Goal: Find specific page/section: Find specific page/section

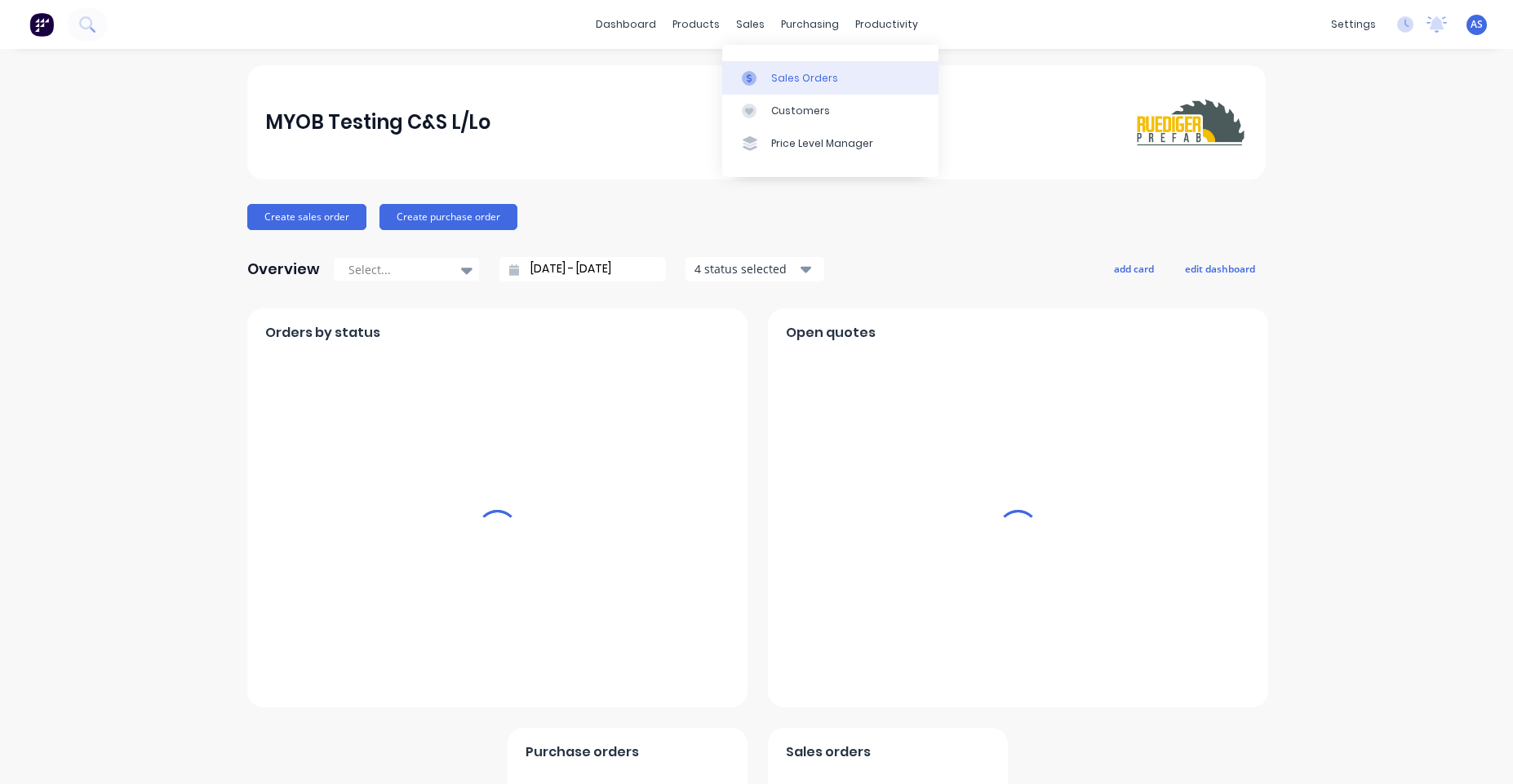
click at [767, 74] on link "Sales Orders" at bounding box center [829, 77] width 216 height 33
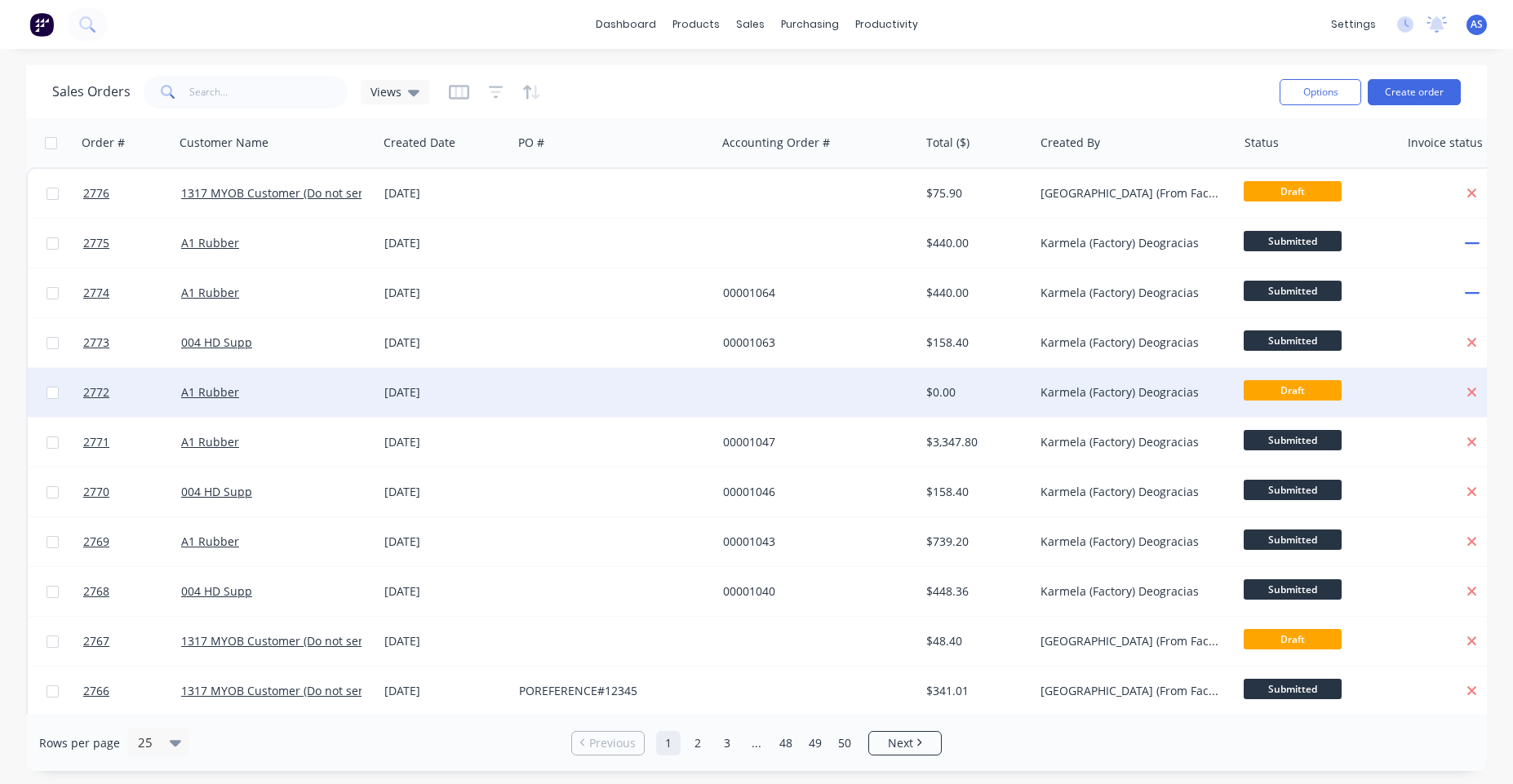
click at [664, 379] on div at bounding box center [614, 392] width 203 height 49
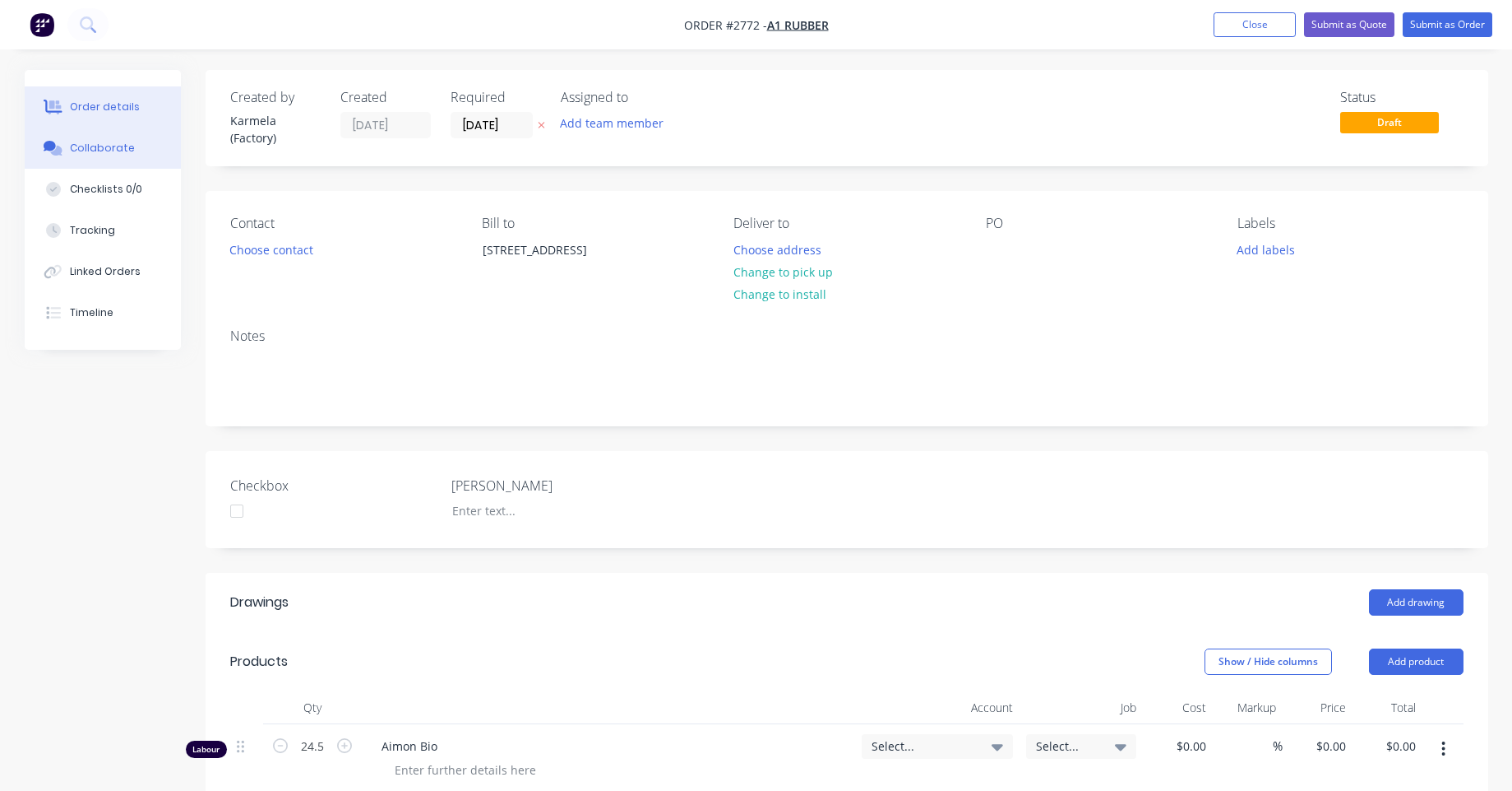
click at [101, 137] on button "Collaborate" at bounding box center [102, 148] width 156 height 41
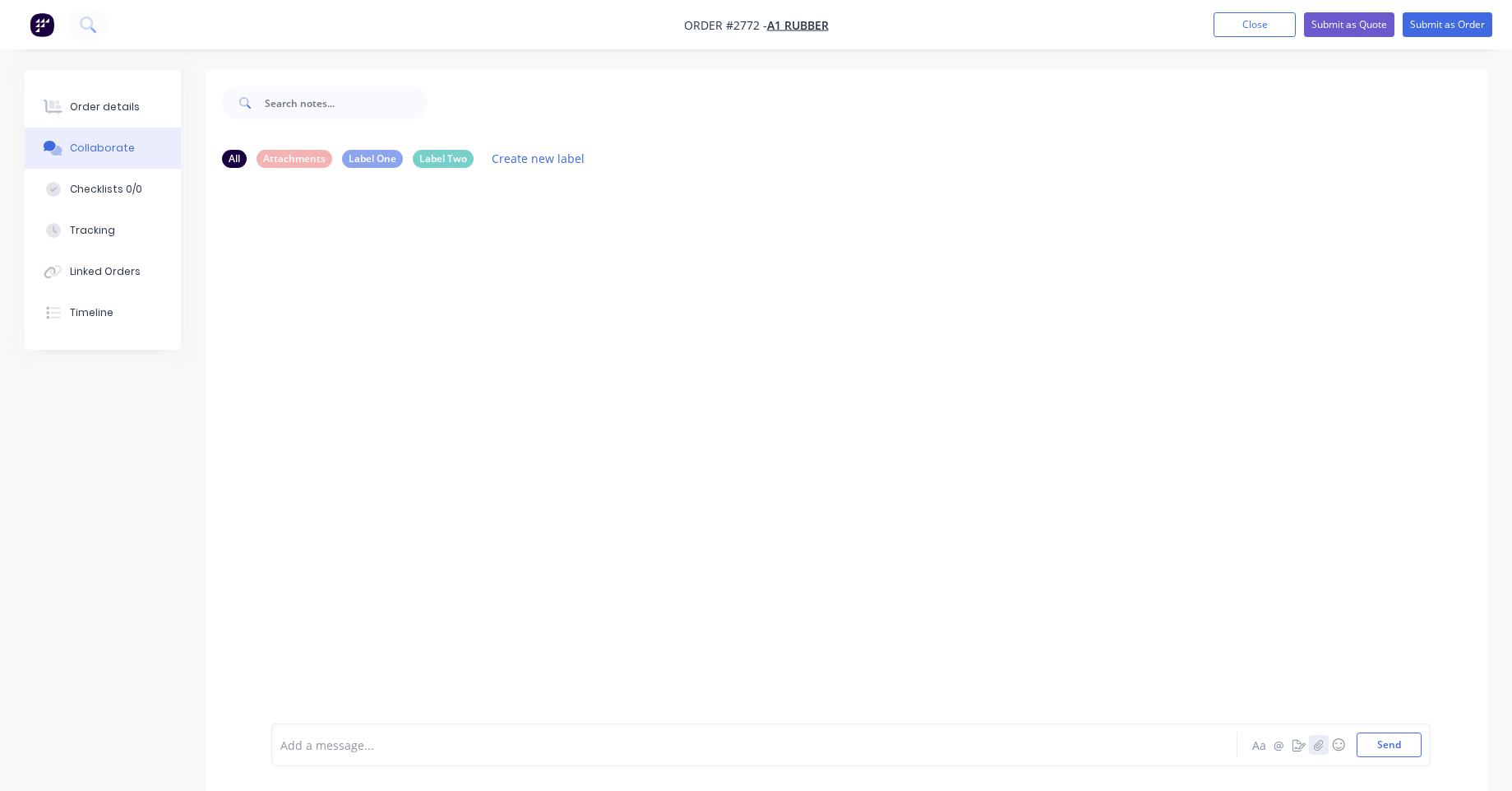
click at [1326, 750] on button "button" at bounding box center [1319, 745] width 20 height 20
drag, startPoint x: 427, startPoint y: 729, endPoint x: 422, endPoint y: 741, distance: 13.0
click at [424, 730] on div at bounding box center [851, 690] width 1142 height 84
drag, startPoint x: 422, startPoint y: 741, endPoint x: 407, endPoint y: 743, distance: 15.1
click at [407, 741] on div at bounding box center [708, 745] width 855 height 18
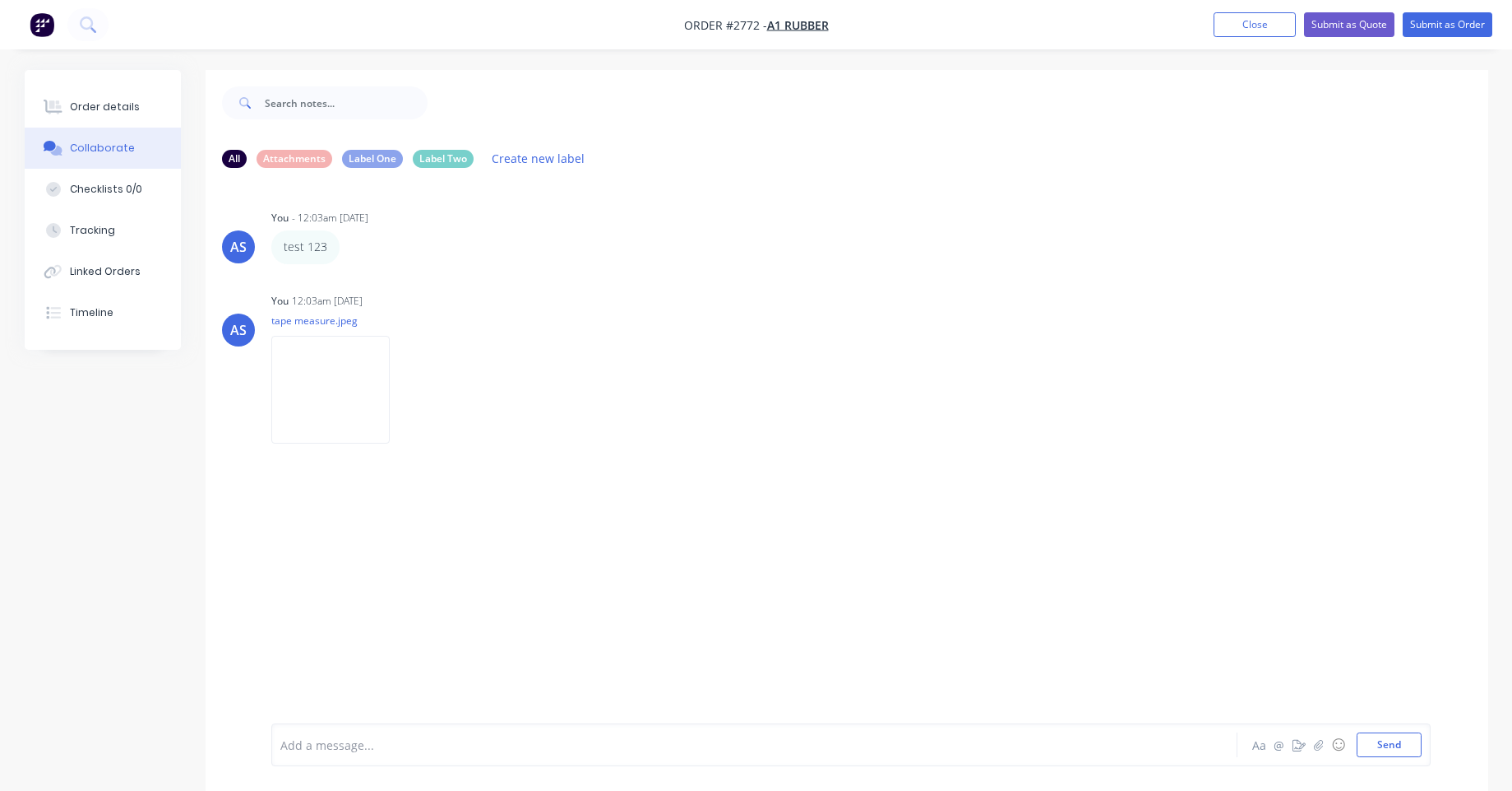
drag, startPoint x: 46, startPoint y: 30, endPoint x: 202, endPoint y: 15, distance: 156.7
click at [202, 15] on nav "Order #2772 - A1 Rubber Add product Close Submit as Quote Submit as Order" at bounding box center [756, 25] width 1512 height 49
click at [40, 19] on img "button" at bounding box center [42, 25] width 25 height 25
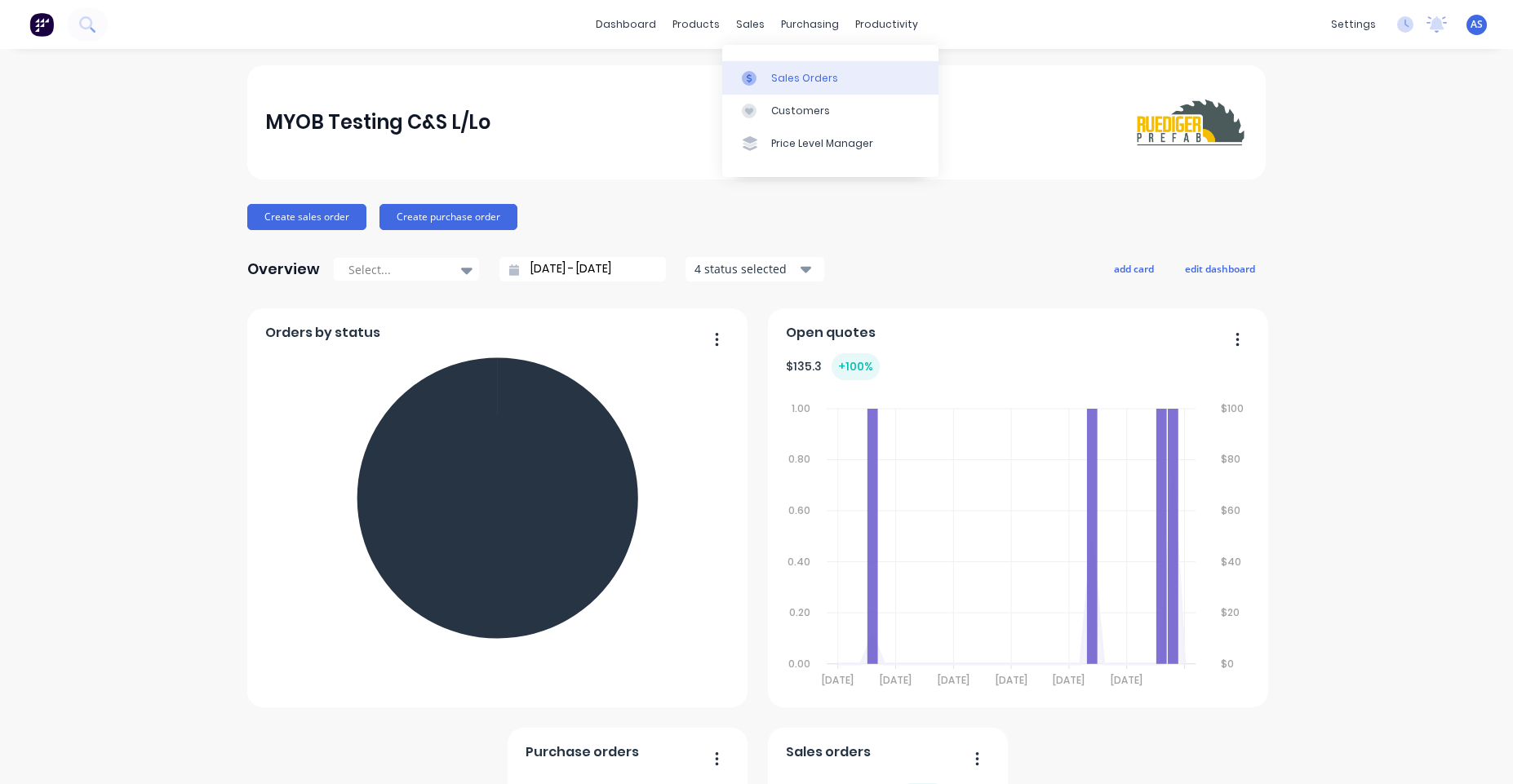
click at [768, 76] on link "Sales Orders" at bounding box center [829, 77] width 216 height 33
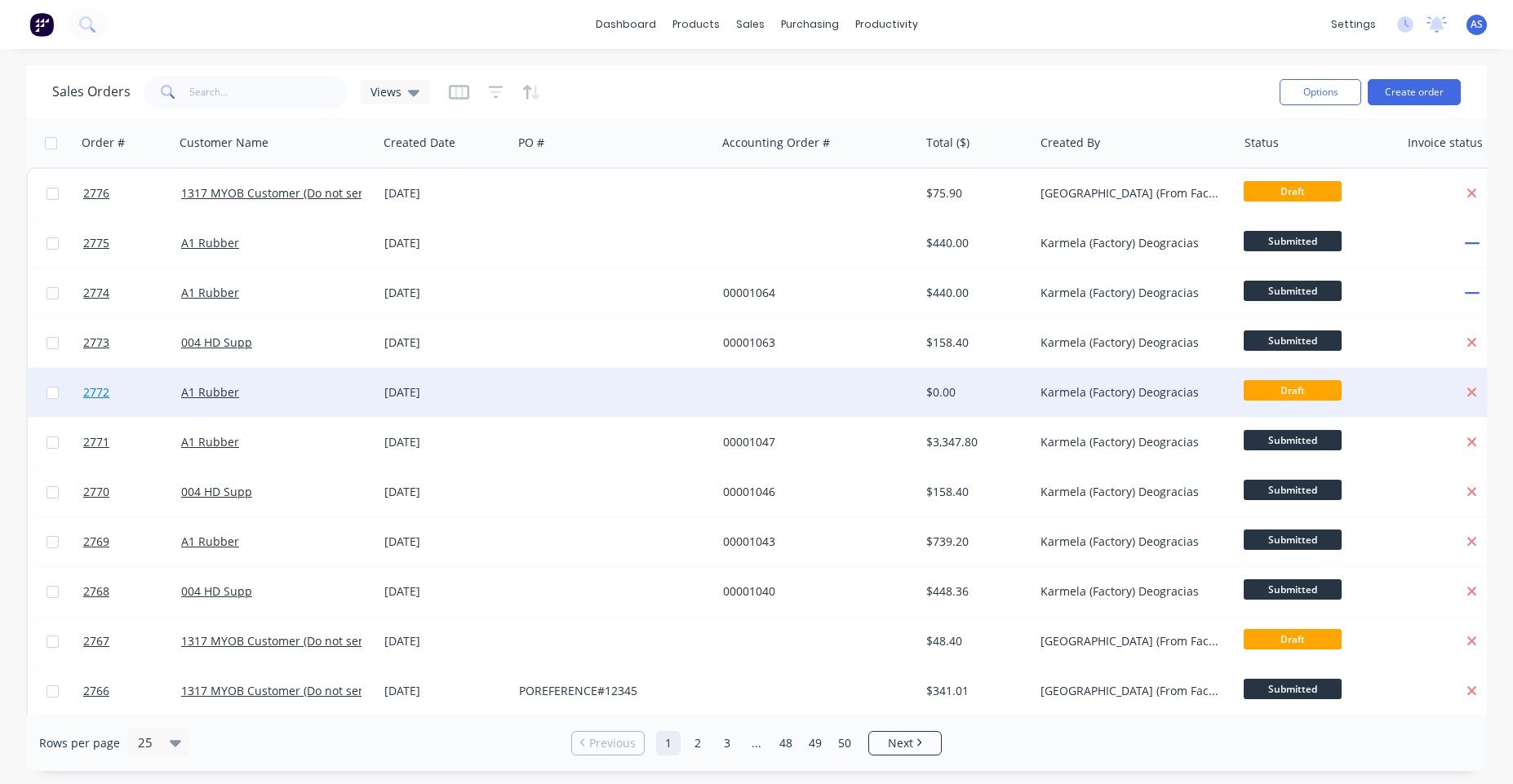
click at [101, 391] on span "2772" at bounding box center [96, 392] width 26 height 16
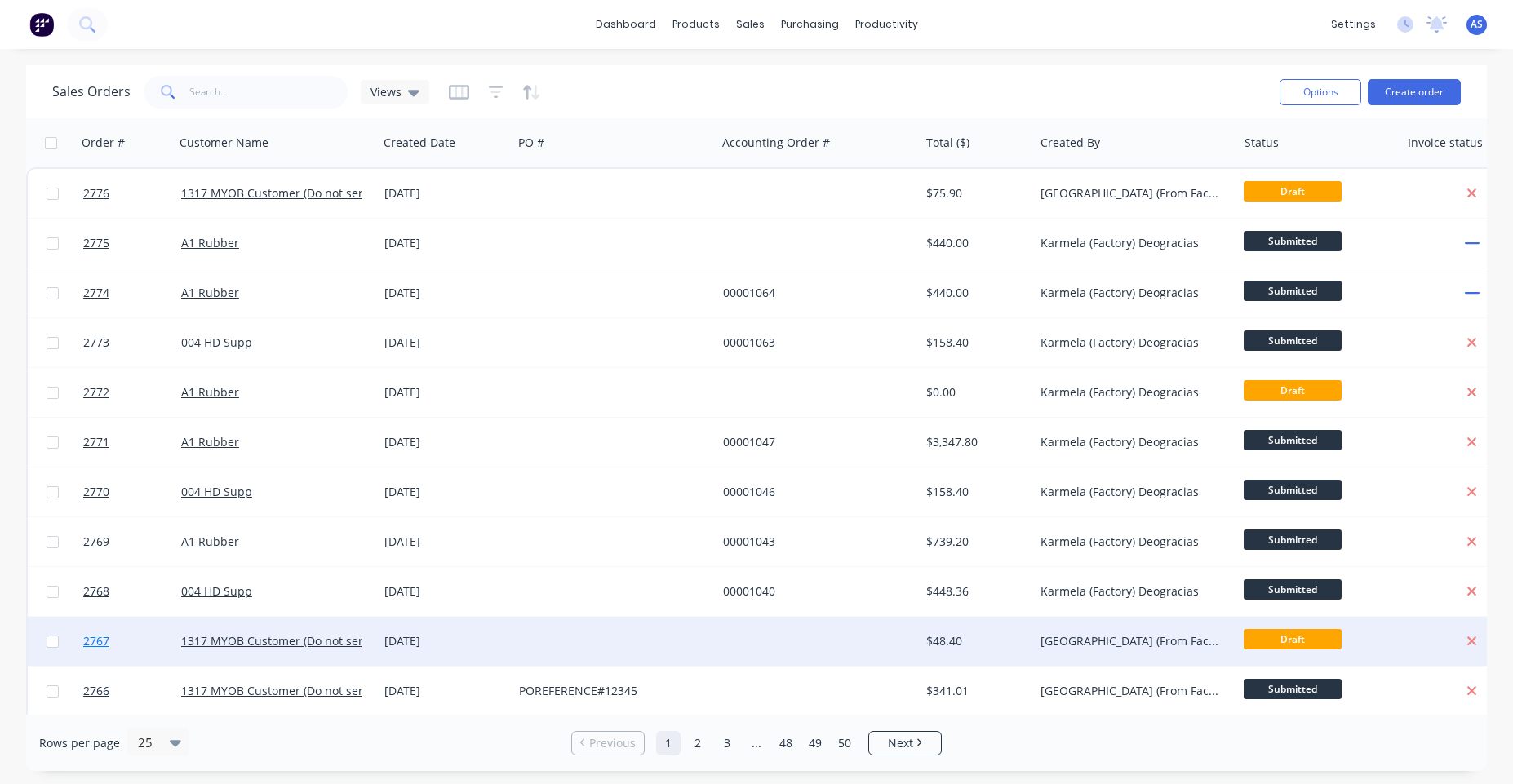
click at [93, 632] on link "2767" at bounding box center [132, 641] width 98 height 49
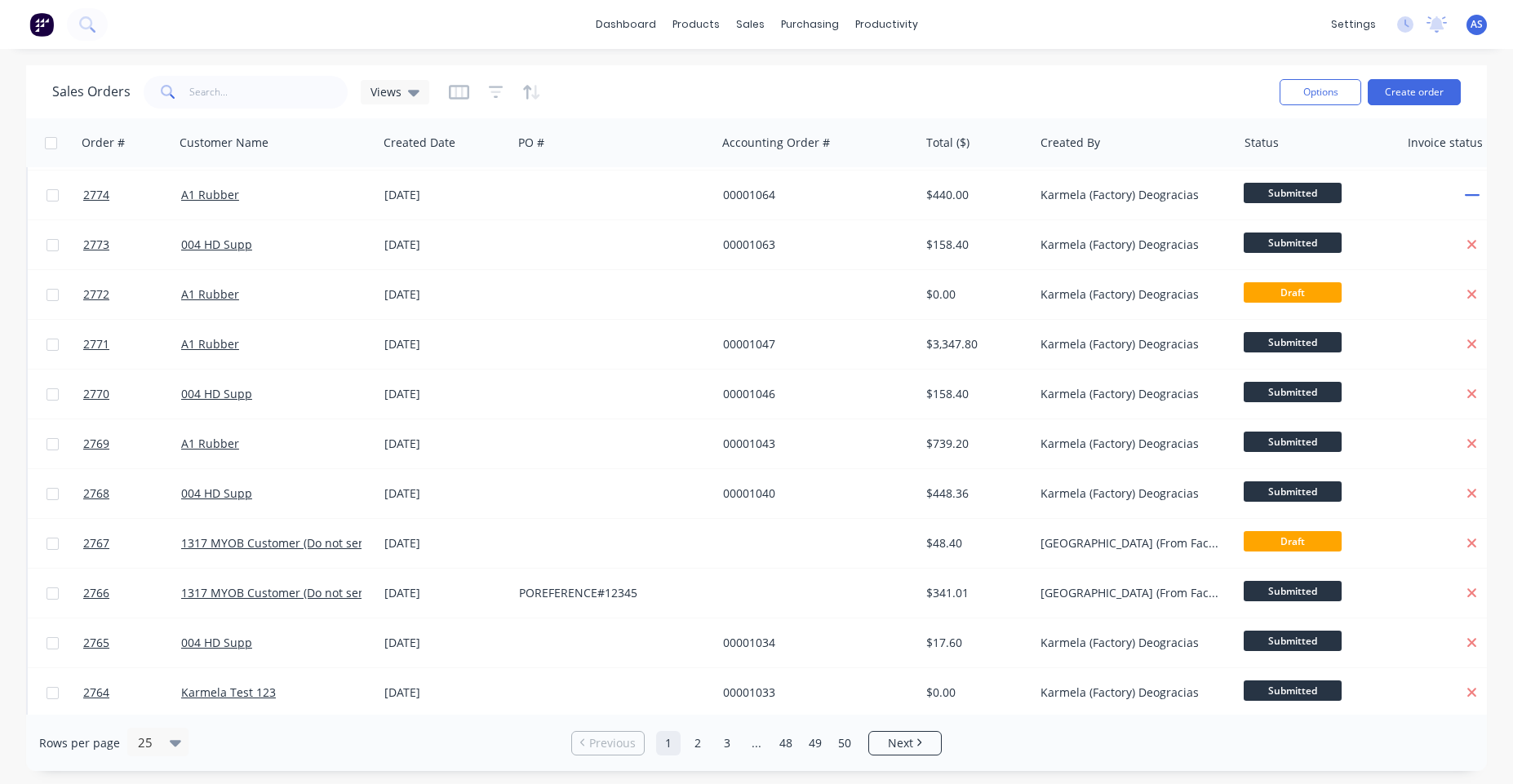
scroll to position [293, 0]
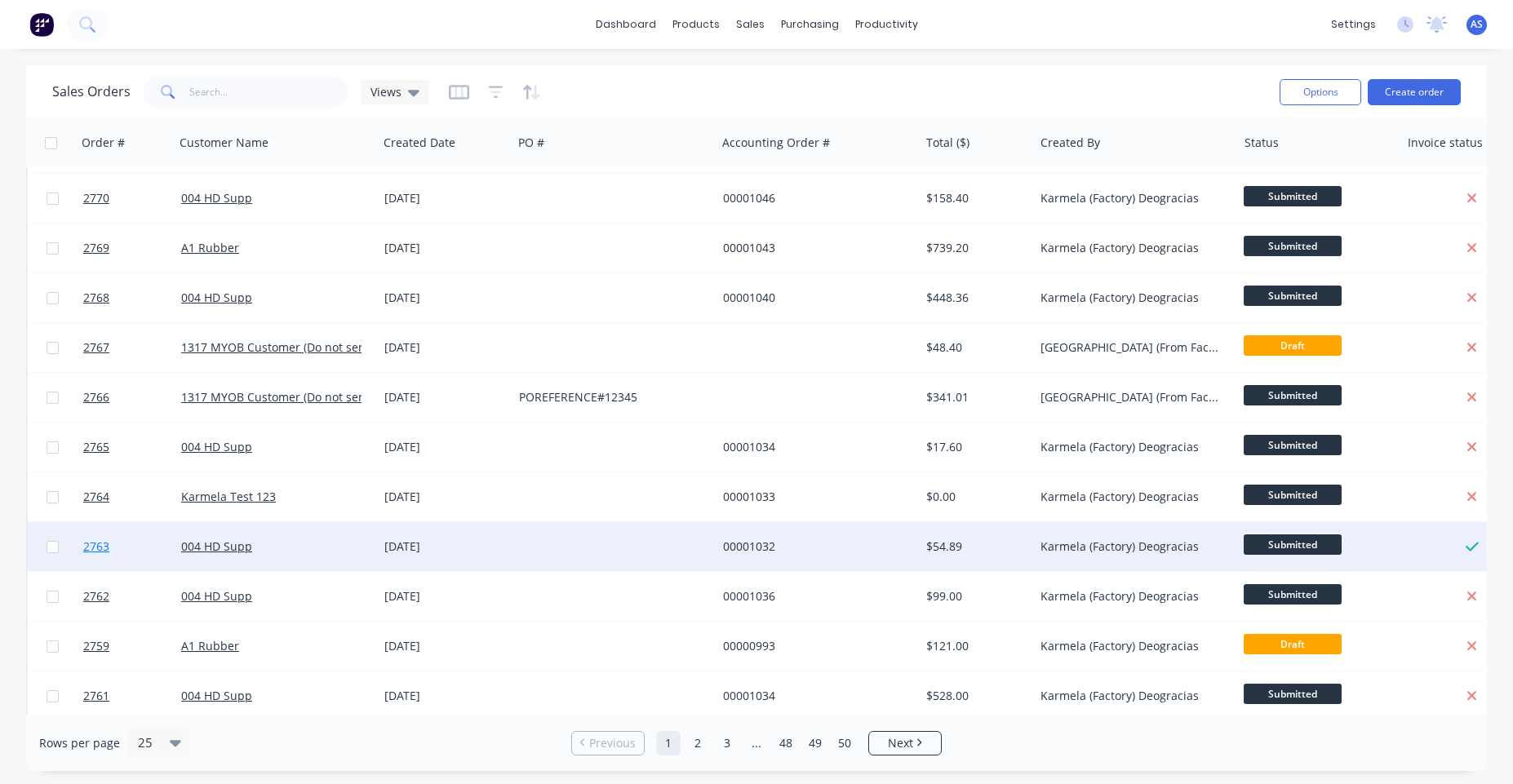
click at [92, 547] on span "2763" at bounding box center [96, 546] width 26 height 16
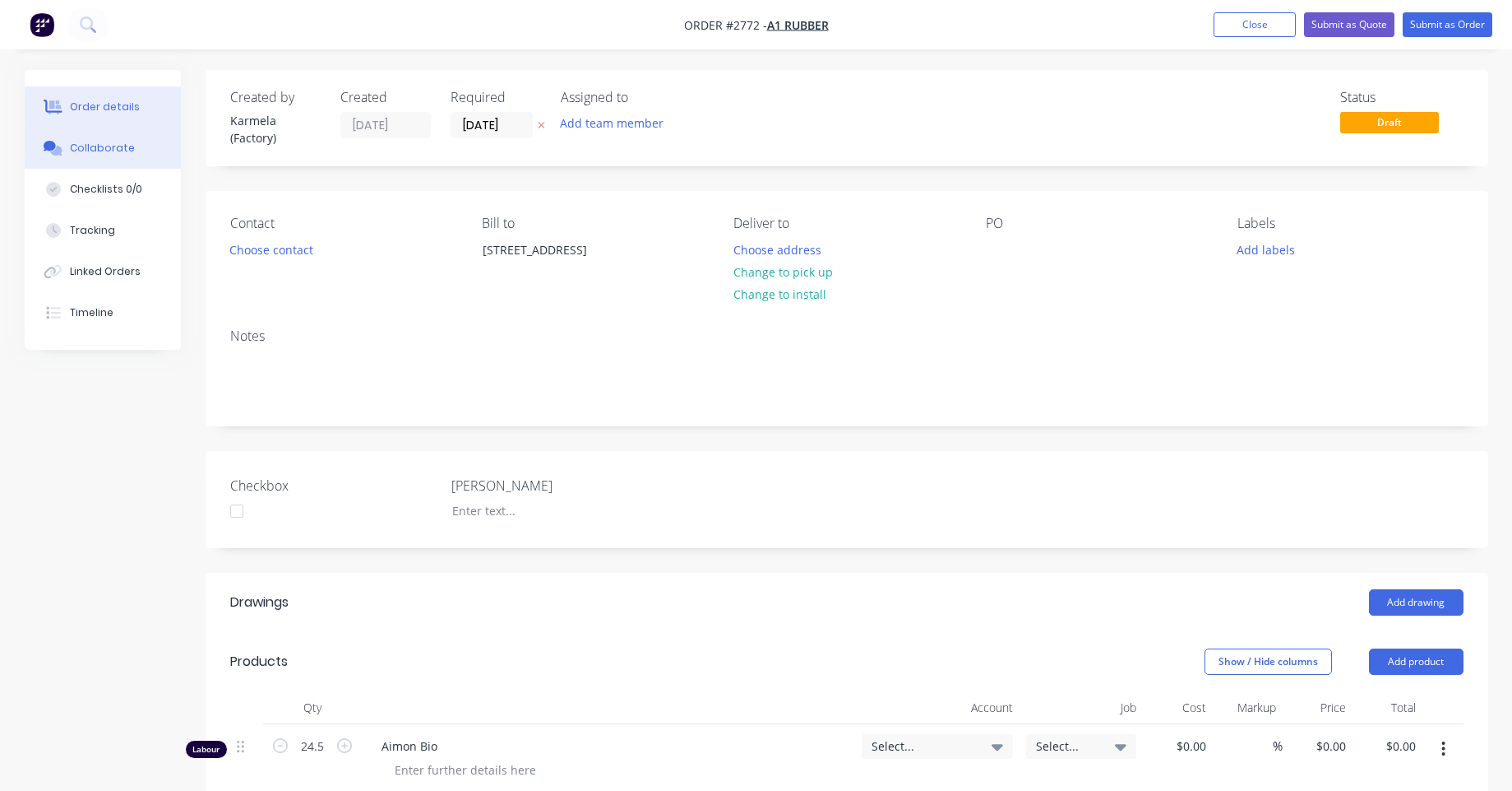
click at [103, 148] on div "Collaborate" at bounding box center [102, 148] width 65 height 15
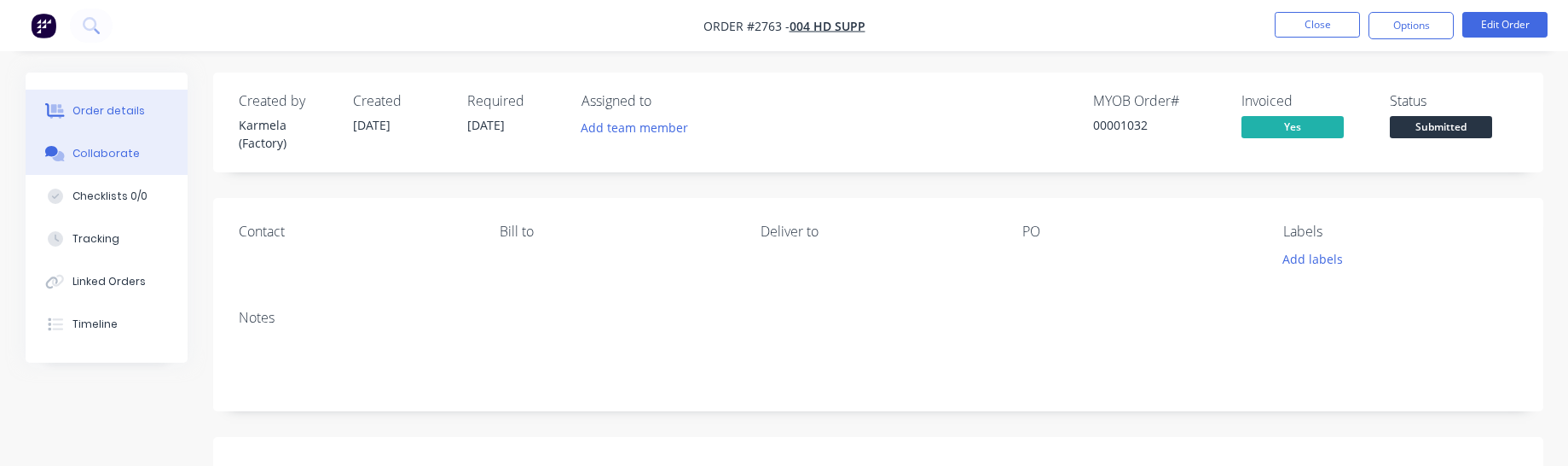
click at [152, 150] on button "Collaborate" at bounding box center [106, 154] width 162 height 43
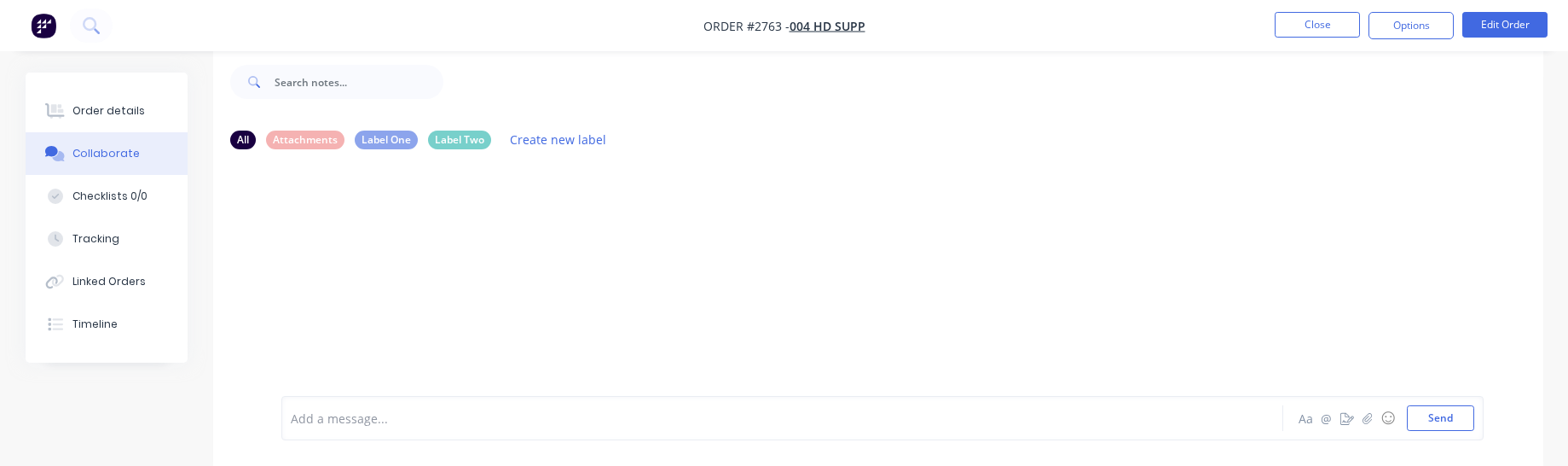
scroll to position [25, 0]
